Goal: Task Accomplishment & Management: Use online tool/utility

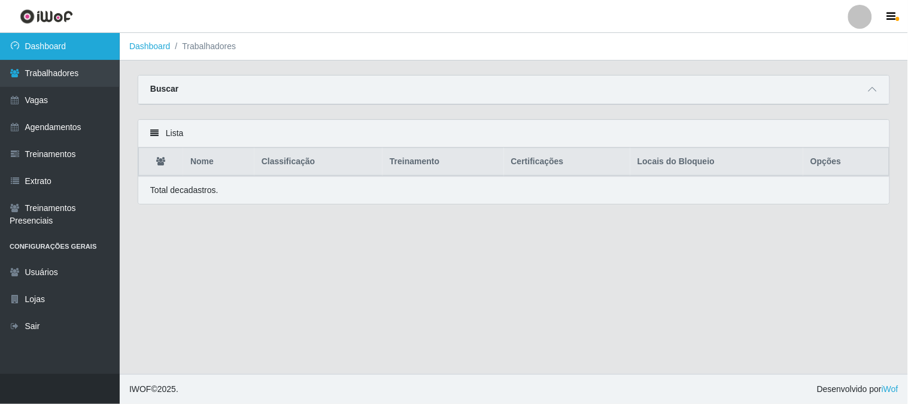
click at [75, 49] on link "Dashboard" at bounding box center [60, 46] width 120 height 27
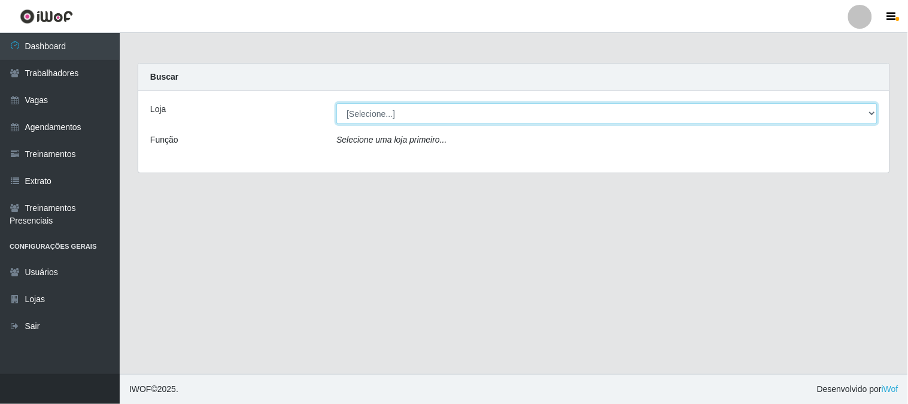
click at [349, 110] on select "[Selecione...] Sapore D'italia" at bounding box center [607, 113] width 541 height 21
select select "266"
click at [337, 103] on select "[Selecione...] Sapore D'italia" at bounding box center [607, 113] width 541 height 21
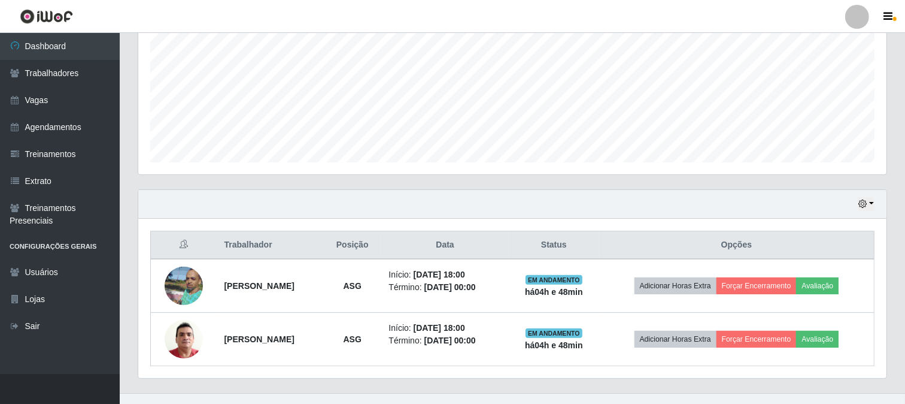
scroll to position [285, 0]
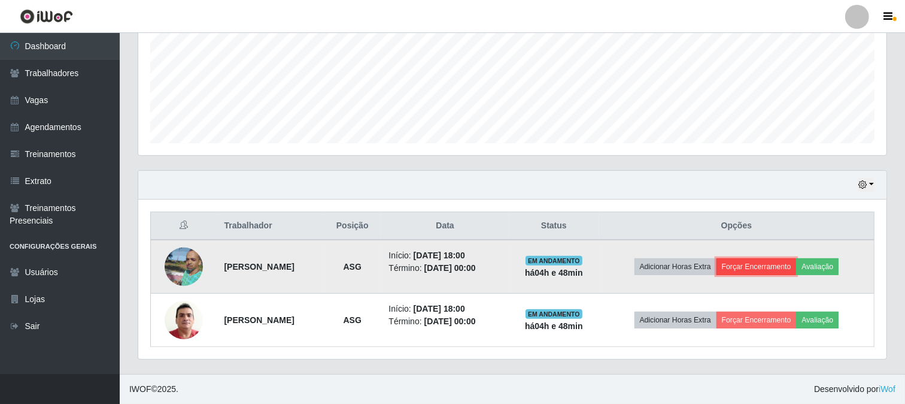
click at [770, 265] on button "Forçar Encerramento" at bounding box center [757, 266] width 80 height 17
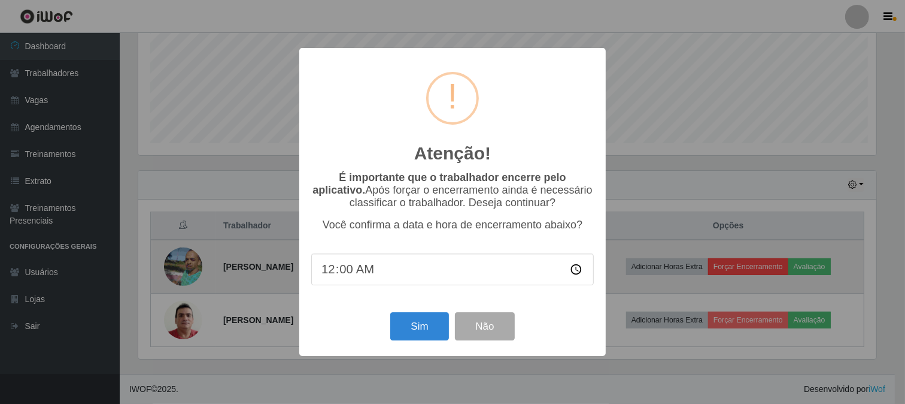
scroll to position [248, 741]
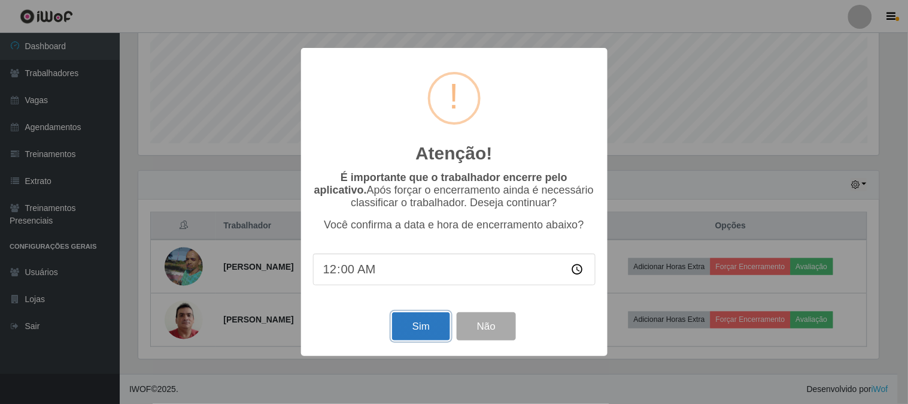
click at [438, 333] on button "Sim" at bounding box center [421, 326] width 58 height 28
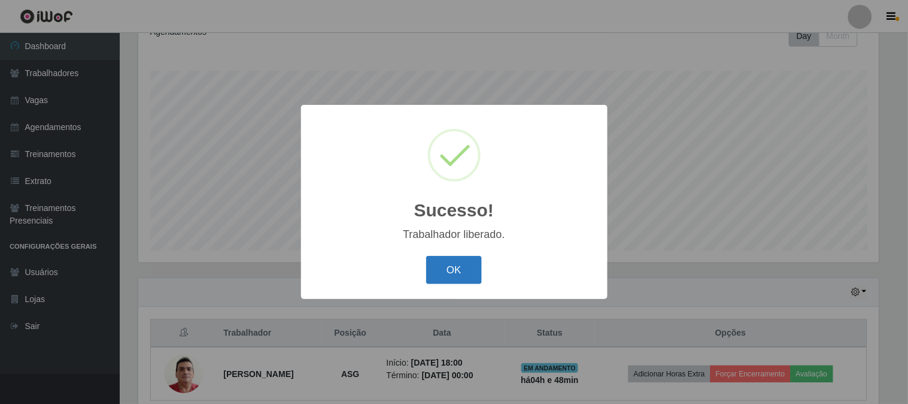
click at [452, 273] on button "OK" at bounding box center [454, 270] width 56 height 28
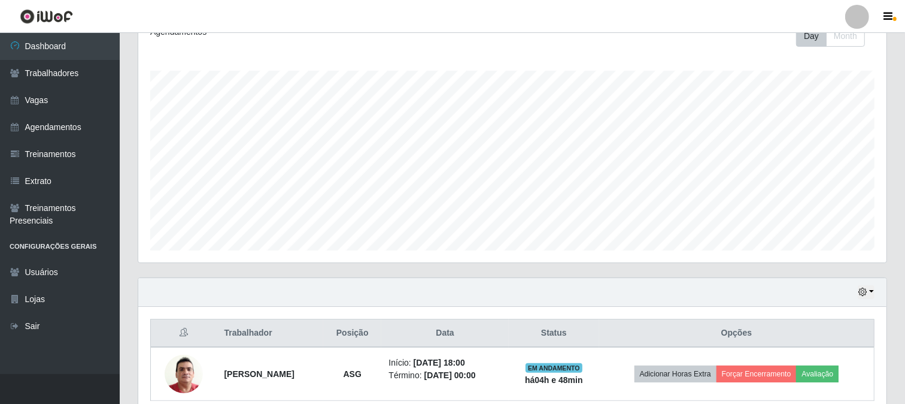
scroll to position [231, 0]
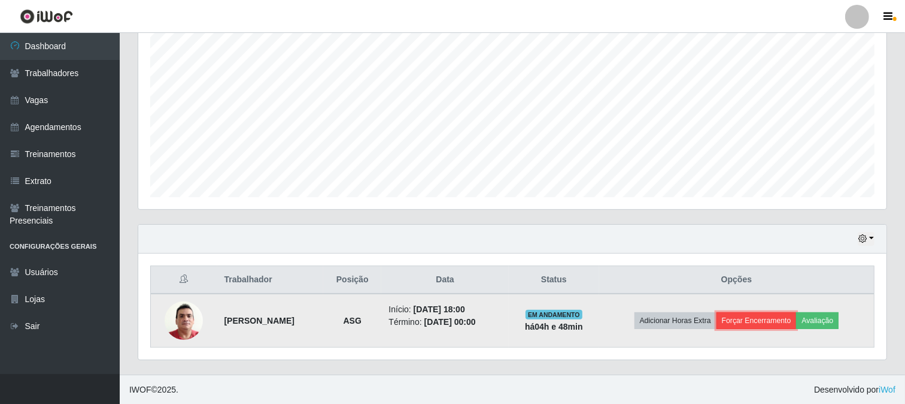
click at [740, 317] on button "Forçar Encerramento" at bounding box center [757, 320] width 80 height 17
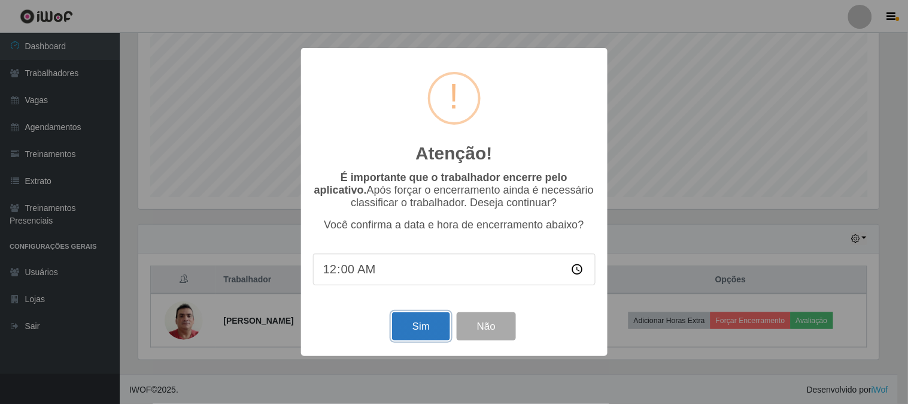
click at [412, 327] on button "Sim" at bounding box center [421, 326] width 58 height 28
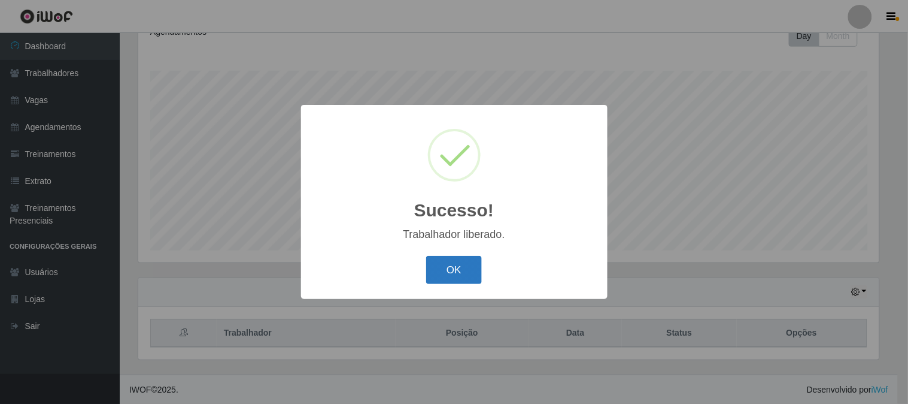
click at [447, 278] on button "OK" at bounding box center [454, 270] width 56 height 28
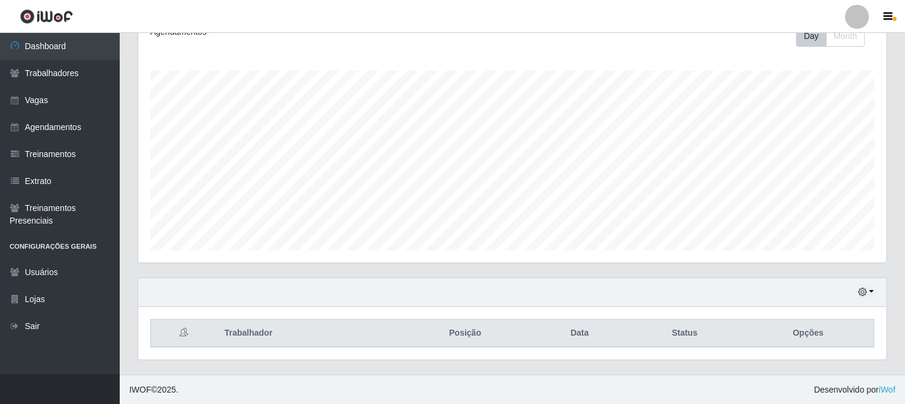
scroll to position [248, 749]
